Goal: Information Seeking & Learning: Learn about a topic

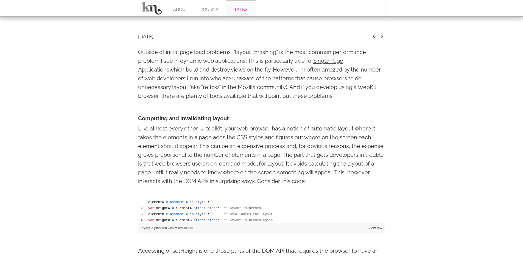
scroll to position [185, 0]
drag, startPoint x: 323, startPoint y: 80, endPoint x: 325, endPoint y: 85, distance: 5.6
click at [323, 79] on p "Outside of initial page load problems, “layout thrashing” is the most common pe…" at bounding box center [261, 74] width 247 height 53
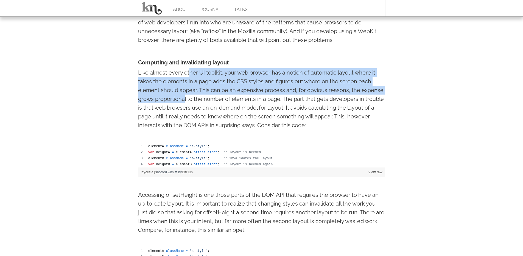
drag, startPoint x: 189, startPoint y: 75, endPoint x: 185, endPoint y: 95, distance: 20.2
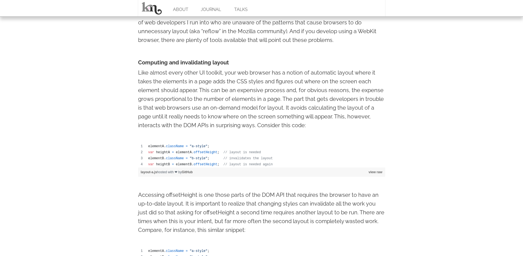
click at [186, 93] on p "Like almost every other UI toolkit, your web browser has a notion of automatic …" at bounding box center [261, 98] width 247 height 61
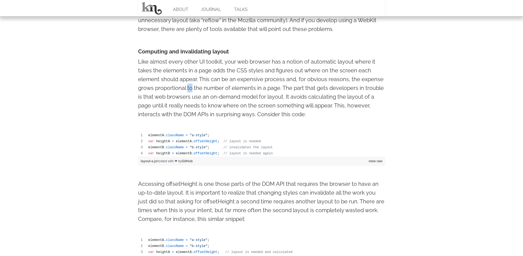
click at [186, 86] on p "Like almost every other UI toolkit, your web browser has a notion of automatic …" at bounding box center [261, 87] width 247 height 61
click at [187, 86] on p "Like almost every other UI toolkit, your web browser has a notion of automatic …" at bounding box center [261, 87] width 247 height 61
click at [187, 84] on p "Like almost every other UI toolkit, your web browser has a notion of automatic …" at bounding box center [261, 87] width 247 height 61
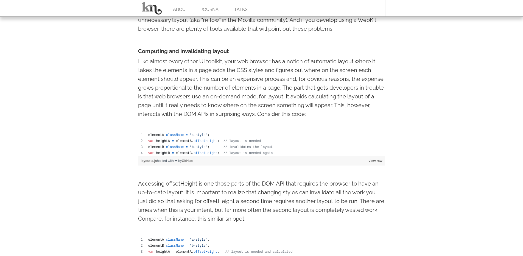
click at [185, 78] on p "Like almost every other UI toolkit, your web browser has a notion of automatic …" at bounding box center [261, 87] width 247 height 61
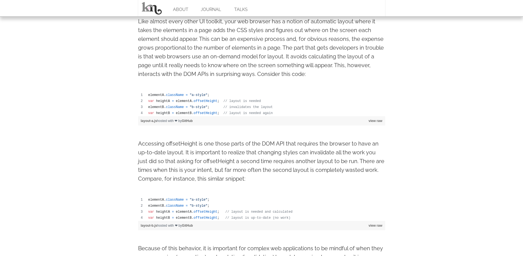
scroll to position [306, 0]
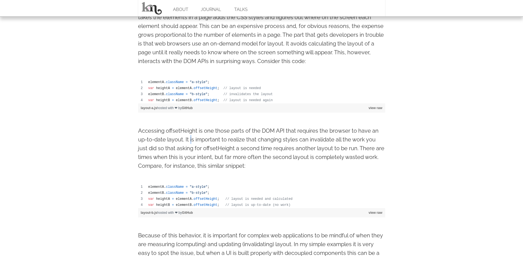
click at [190, 139] on p "Accessing offsetHeight is one those parts of the DOM API that requires the brow…" at bounding box center [261, 148] width 247 height 44
click at [191, 140] on p "Accessing offsetHeight is one those parts of the DOM API that requires the brow…" at bounding box center [261, 148] width 247 height 44
click at [193, 135] on p "Accessing offsetHeight is one those parts of the DOM API that requires the brow…" at bounding box center [261, 149] width 247 height 44
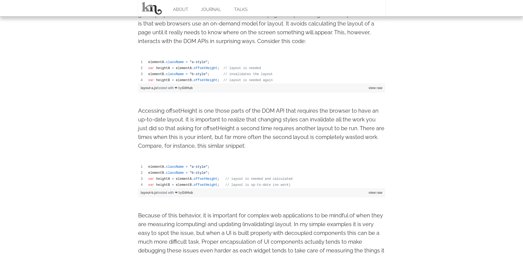
scroll to position [337, 0]
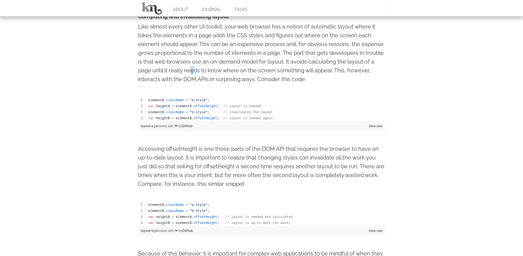
click at [193, 68] on p "Like almost every other UI toolkit, your web browser has a notion of automatic …" at bounding box center [261, 52] width 247 height 61
click at [191, 70] on p "Like almost every other UI toolkit, your web browser has a notion of automatic …" at bounding box center [261, 53] width 247 height 61
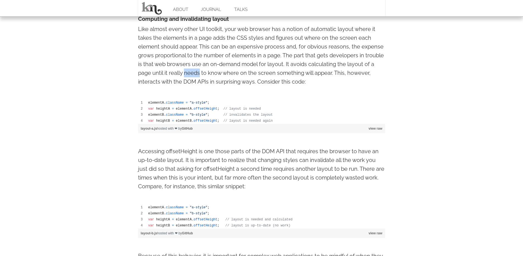
click at [191, 70] on p "Like almost every other UI toolkit, your web browser has a notion of automatic …" at bounding box center [261, 55] width 247 height 61
click at [191, 71] on p "Like almost every other UI toolkit, your web browser has a notion of automatic …" at bounding box center [261, 55] width 247 height 61
click at [192, 160] on p "Accessing offsetHeight is one those parts of the DOM API that requires the brow…" at bounding box center [261, 169] width 247 height 44
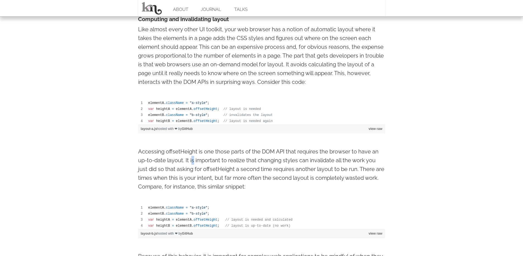
click at [191, 160] on p "Accessing offsetHeight is one those parts of the DOM API that requires the brow…" at bounding box center [261, 169] width 247 height 44
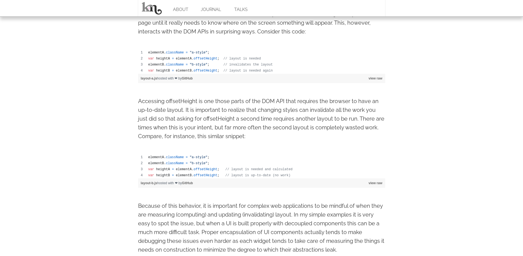
scroll to position [408, 0]
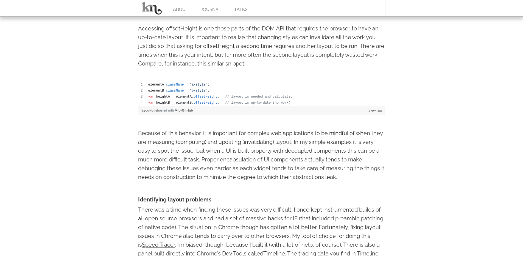
click at [191, 160] on p "Because of this behavior, it is important for complex web applications to be mi…" at bounding box center [261, 155] width 247 height 53
click at [192, 154] on p "Because of this behavior, it is important for complex web applications to be mi…" at bounding box center [261, 155] width 247 height 53
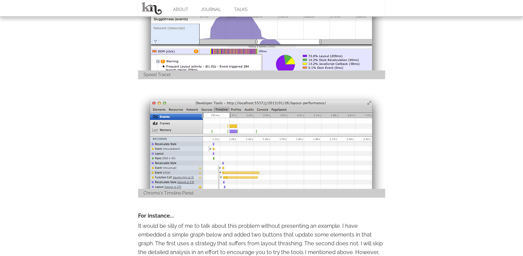
scroll to position [748, 0]
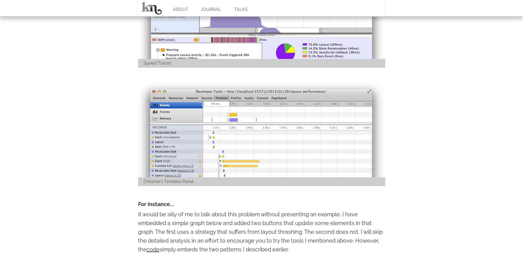
click at [134, 143] on div "On Layout & Web Performance [DATE] keyboard_arrow_left keyboard_arrow_right Out…" at bounding box center [261, 117] width 258 height 1382
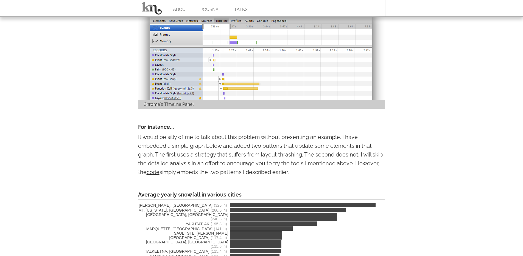
scroll to position [846, 0]
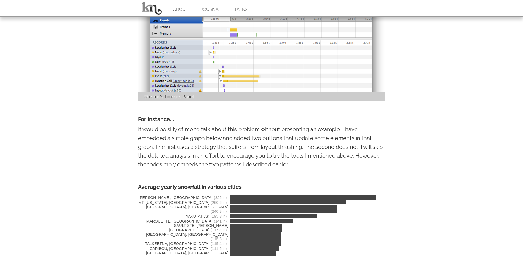
drag, startPoint x: 134, startPoint y: 144, endPoint x: 128, endPoint y: 143, distance: 5.8
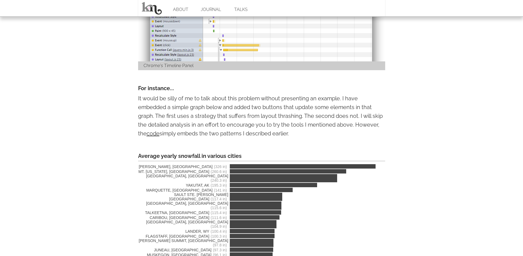
click at [218, 114] on p "It would be silly of me to talk about this problem without presenting an exampl…" at bounding box center [261, 116] width 247 height 44
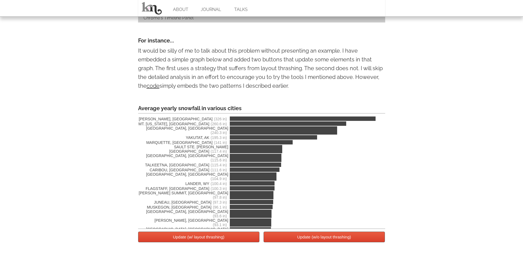
scroll to position [939, 0]
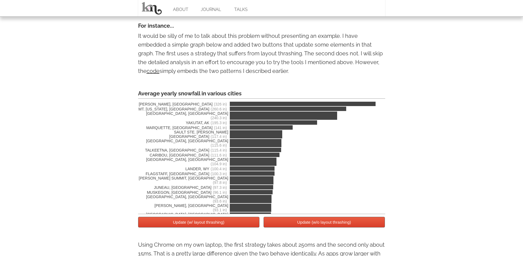
click at [230, 226] on button "Update (w/ layout thrashing)" at bounding box center [198, 222] width 121 height 11
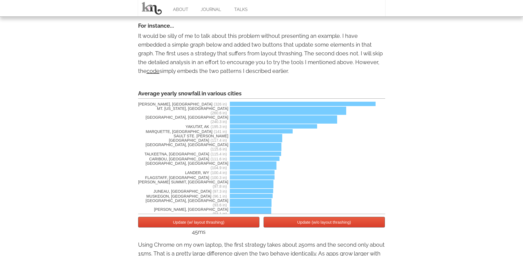
click at [287, 225] on button "Update (w/o layout thrashing)" at bounding box center [323, 222] width 121 height 11
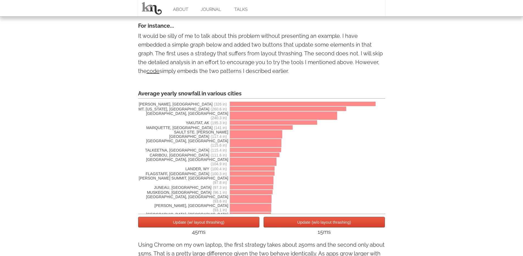
click at [221, 226] on button "Update (w/ layout thrashing)" at bounding box center [198, 222] width 121 height 11
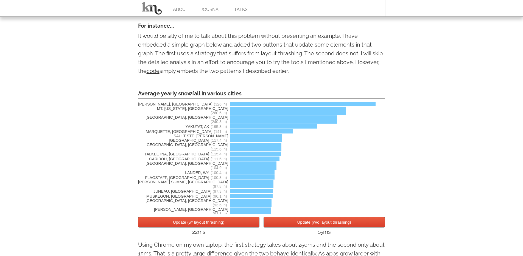
click at [286, 224] on button "Update (w/o layout thrashing)" at bounding box center [323, 222] width 121 height 11
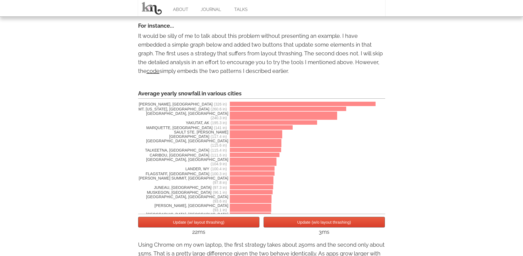
click at [230, 223] on button "Update (w/ layout thrashing)" at bounding box center [198, 222] width 121 height 11
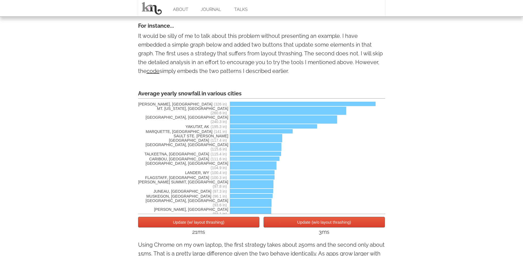
drag, startPoint x: 268, startPoint y: 223, endPoint x: 250, endPoint y: 222, distance: 17.8
click at [268, 223] on button "Update (w/o layout thrashing)" at bounding box center [323, 222] width 121 height 11
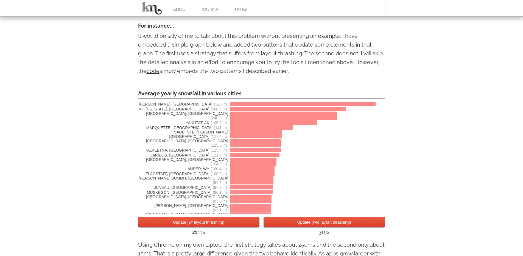
click at [225, 221] on button "Update (w/ layout thrashing)" at bounding box center [198, 222] width 121 height 11
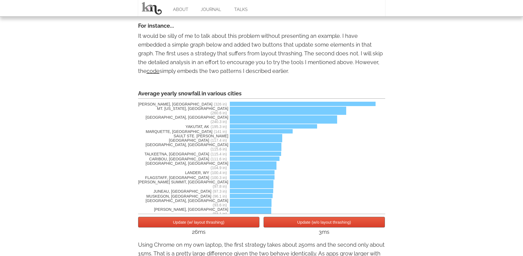
click at [228, 220] on div "Update (w/ layout thrashing) Update (w/o layout thrashing) 26ms 3ms" at bounding box center [261, 226] width 247 height 25
click at [227, 220] on div "Update (w/ layout thrashing) Update (w/o layout thrashing) 26ms 3ms" at bounding box center [261, 226] width 247 height 25
click at [223, 222] on button "Update (w/ layout thrashing)" at bounding box center [198, 222] width 121 height 11
click at [222, 223] on button "Update (w/ layout thrashing)" at bounding box center [198, 222] width 121 height 11
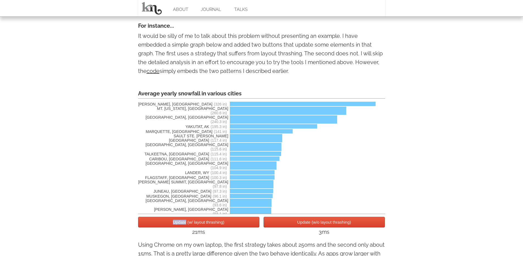
click at [222, 223] on button "Update (w/ layout thrashing)" at bounding box center [198, 222] width 121 height 11
click at [280, 224] on button "Update (w/o layout thrashing)" at bounding box center [323, 222] width 121 height 11
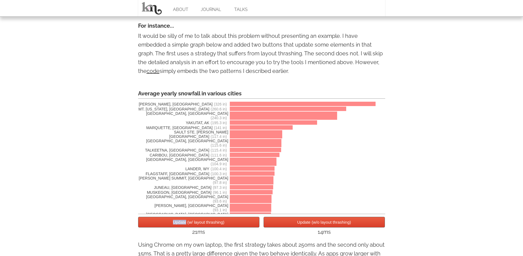
click at [236, 223] on button "Update (w/ layout thrashing)" at bounding box center [198, 222] width 121 height 11
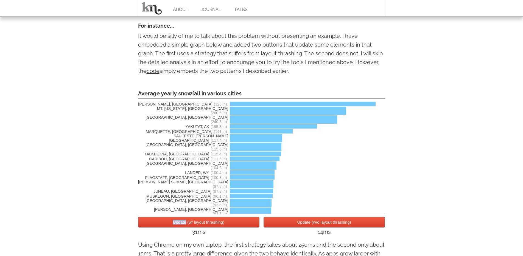
click at [236, 223] on button "Update (w/ layout thrashing)" at bounding box center [198, 222] width 121 height 11
click at [284, 224] on button "Update (w/o layout thrashing)" at bounding box center [323, 222] width 121 height 11
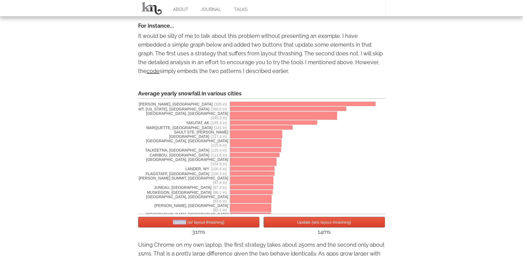
click at [284, 224] on button "Update (w/o layout thrashing)" at bounding box center [323, 222] width 121 height 11
drag, startPoint x: 284, startPoint y: 224, endPoint x: 237, endPoint y: 223, distance: 47.8
click at [284, 224] on button "Update (w/o layout thrashing)" at bounding box center [323, 222] width 121 height 11
click at [236, 224] on button "Update (w/ layout thrashing)" at bounding box center [198, 222] width 121 height 11
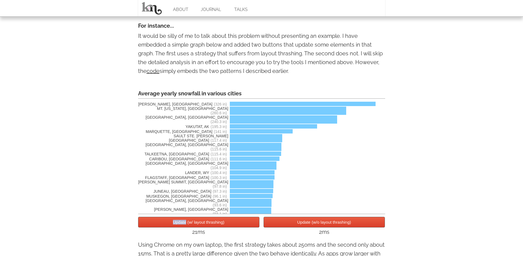
click at [236, 224] on button "Update (w/ layout thrashing)" at bounding box center [198, 222] width 121 height 11
click at [271, 225] on button "Update (w/o layout thrashing)" at bounding box center [323, 222] width 121 height 11
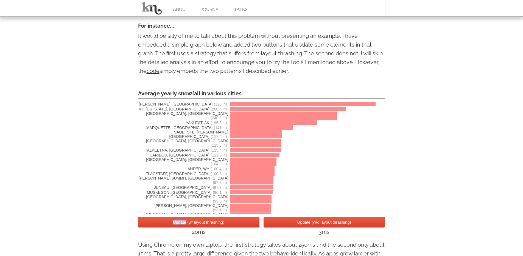
click at [271, 225] on button "Update (w/o layout thrashing)" at bounding box center [323, 222] width 121 height 11
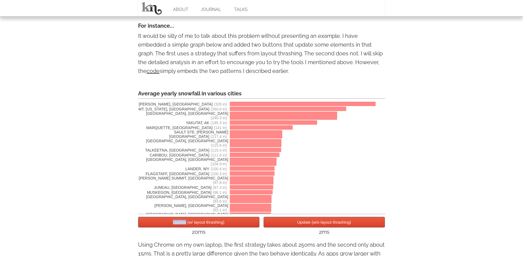
click at [271, 225] on button "Update (w/o layout thrashing)" at bounding box center [323, 222] width 121 height 11
click at [230, 224] on button "Update (w/ layout thrashing)" at bounding box center [198, 222] width 121 height 11
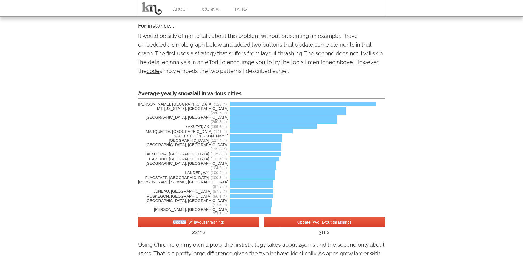
click at [230, 224] on button "Update (w/ layout thrashing)" at bounding box center [198, 222] width 121 height 11
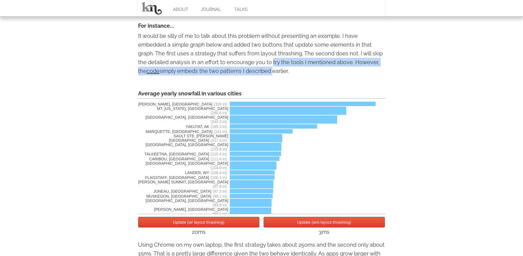
click at [278, 62] on p "It would be silly of me to talk about this problem without presenting an exampl…" at bounding box center [261, 54] width 247 height 44
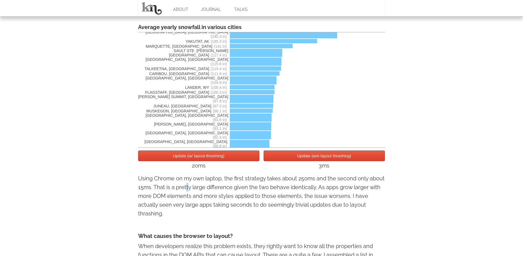
scroll to position [1012, 0]
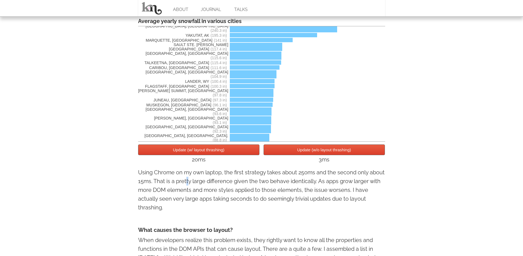
click at [185, 187] on p "Using Chrome on my own laptop, the first strategy takes about 250ms and the sec…" at bounding box center [261, 190] width 247 height 44
click at [177, 155] on button "Update (w/ layout thrashing)" at bounding box center [198, 150] width 121 height 11
click at [260, 152] on div "Update (w/ layout thrashing) Update (w/o layout thrashing) 45ms 3ms" at bounding box center [261, 154] width 247 height 25
click at [289, 151] on button "Update (w/o layout thrashing)" at bounding box center [323, 150] width 121 height 11
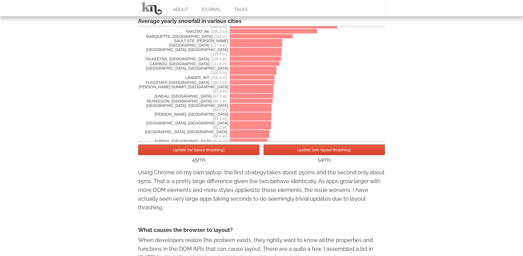
click at [195, 152] on button "Update (w/ layout thrashing)" at bounding box center [198, 150] width 121 height 11
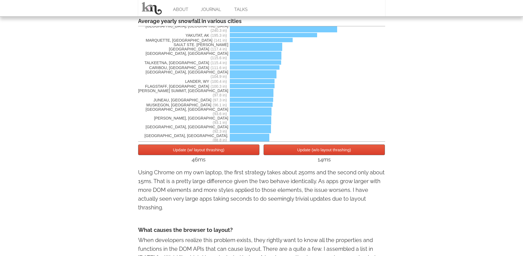
scroll to position [1053, 0]
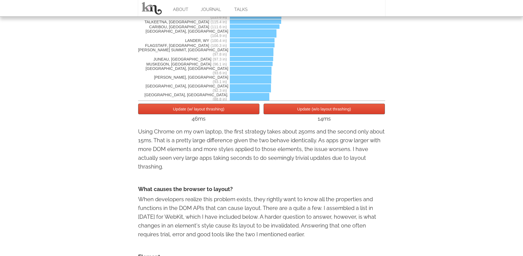
drag, startPoint x: 204, startPoint y: 170, endPoint x: 190, endPoint y: 170, distance: 14.0
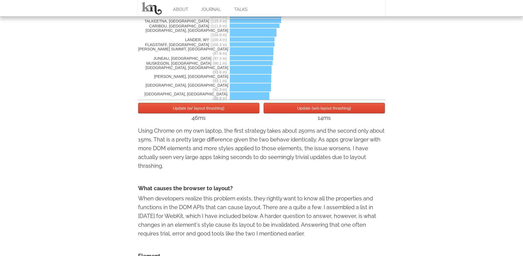
click at [192, 169] on p "Using Chrome on my own laptop, the first strategy takes about 250ms and the sec…" at bounding box center [261, 148] width 247 height 44
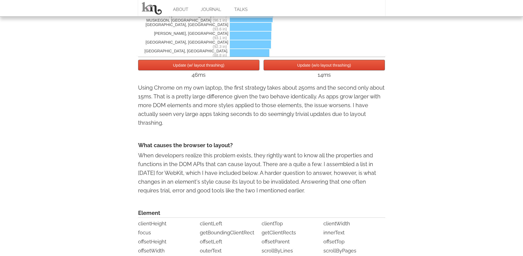
scroll to position [1137, 0]
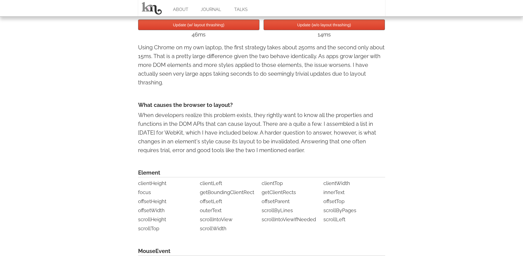
click at [201, 123] on p "When developers realize this problem exists, they rightly want to know all the …" at bounding box center [261, 133] width 247 height 44
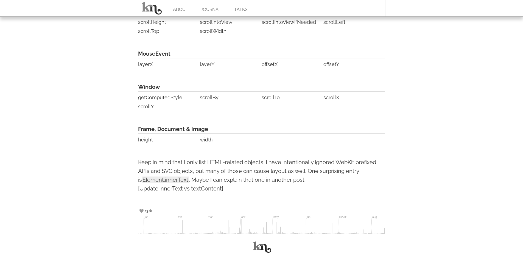
scroll to position [1338, 0]
